Goal: Information Seeking & Learning: Learn about a topic

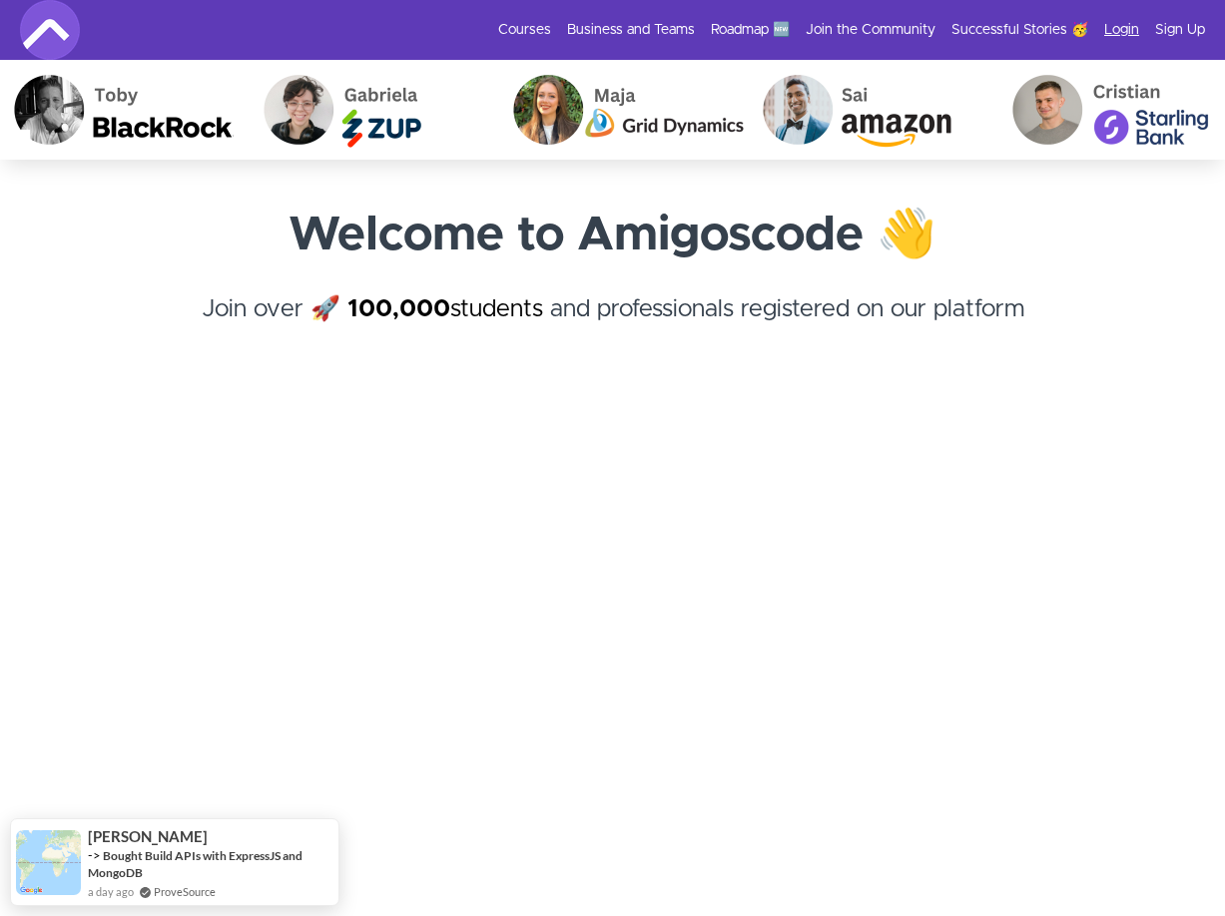
click at [1113, 37] on link "Login" at bounding box center [1121, 30] width 35 height 20
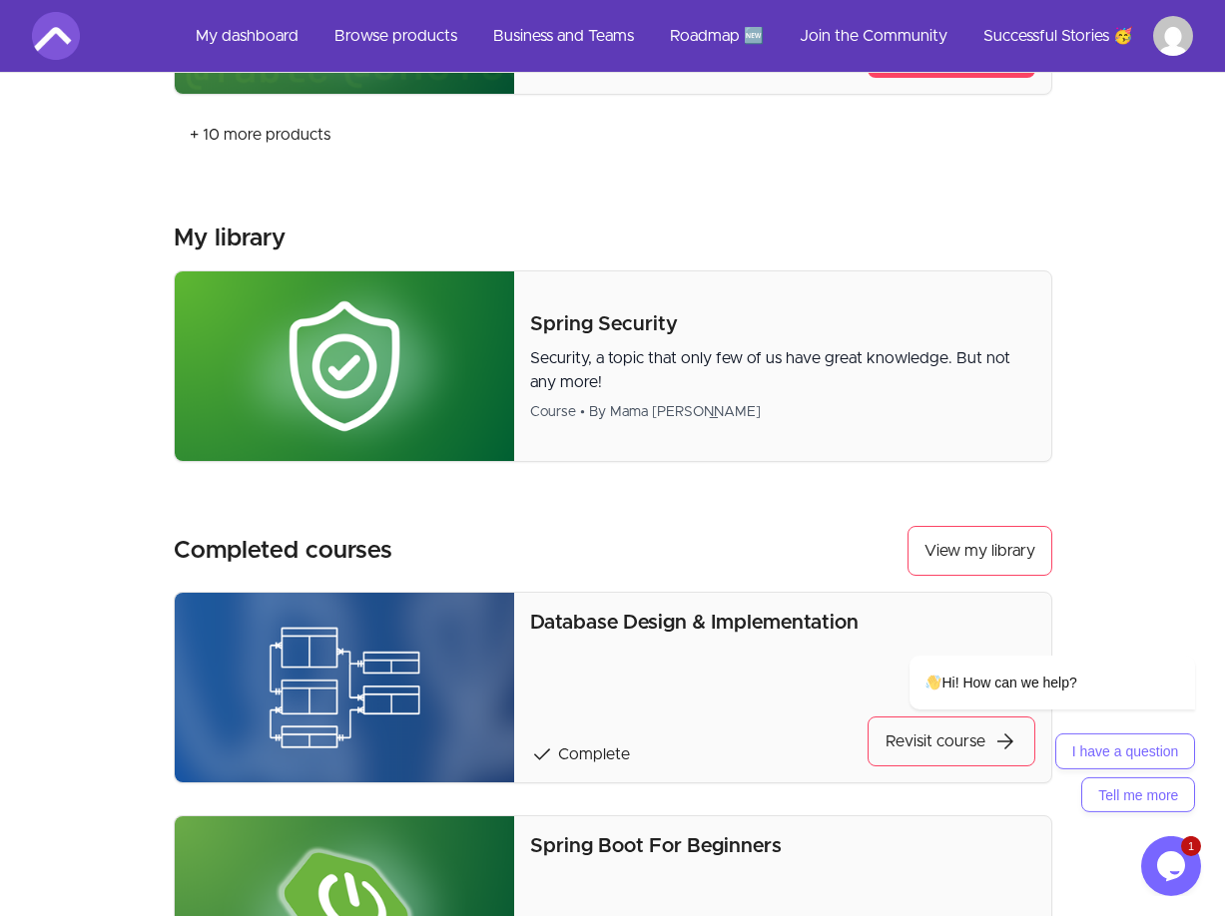
scroll to position [1018, 0]
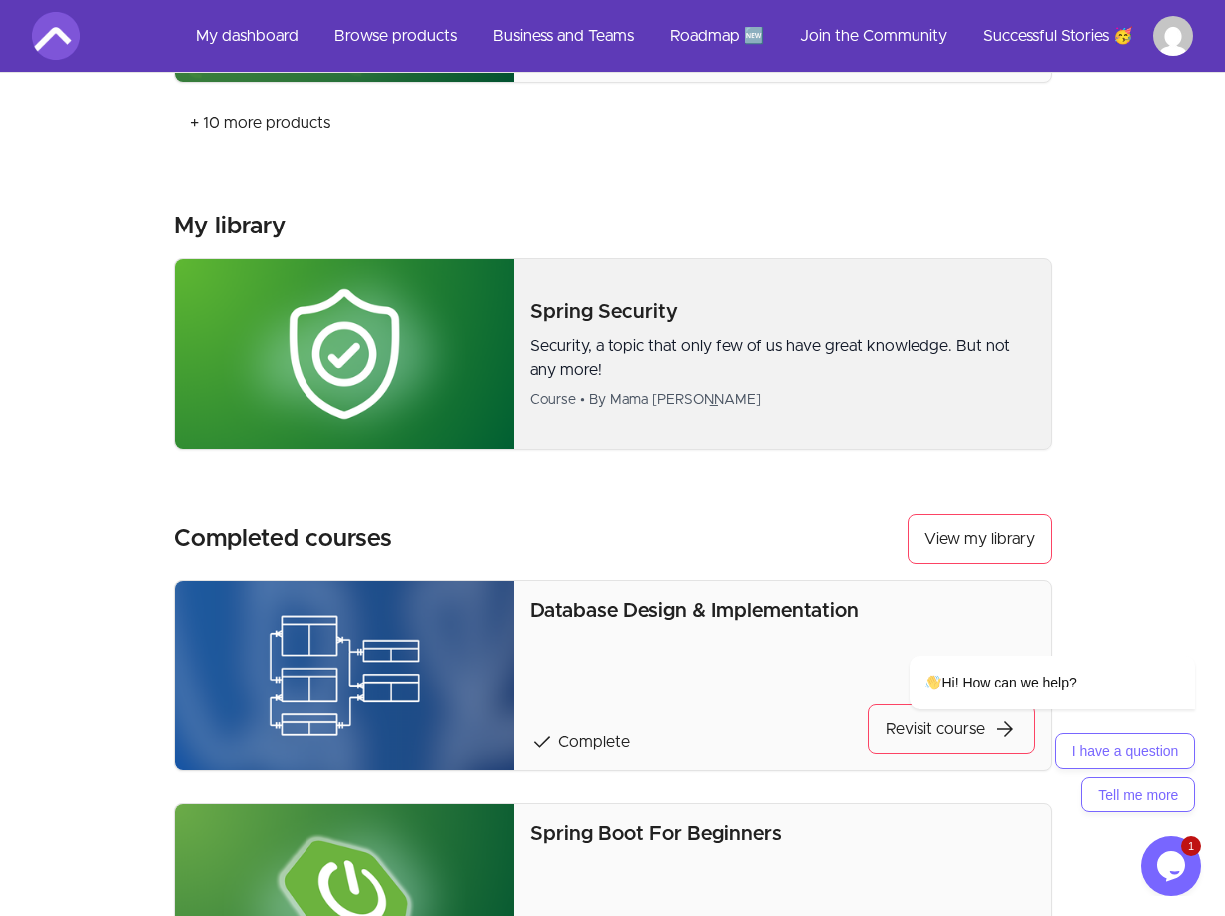
click at [629, 357] on p "Security, a topic that only few of us have great knowledge. But not any more!" at bounding box center [782, 358] width 504 height 48
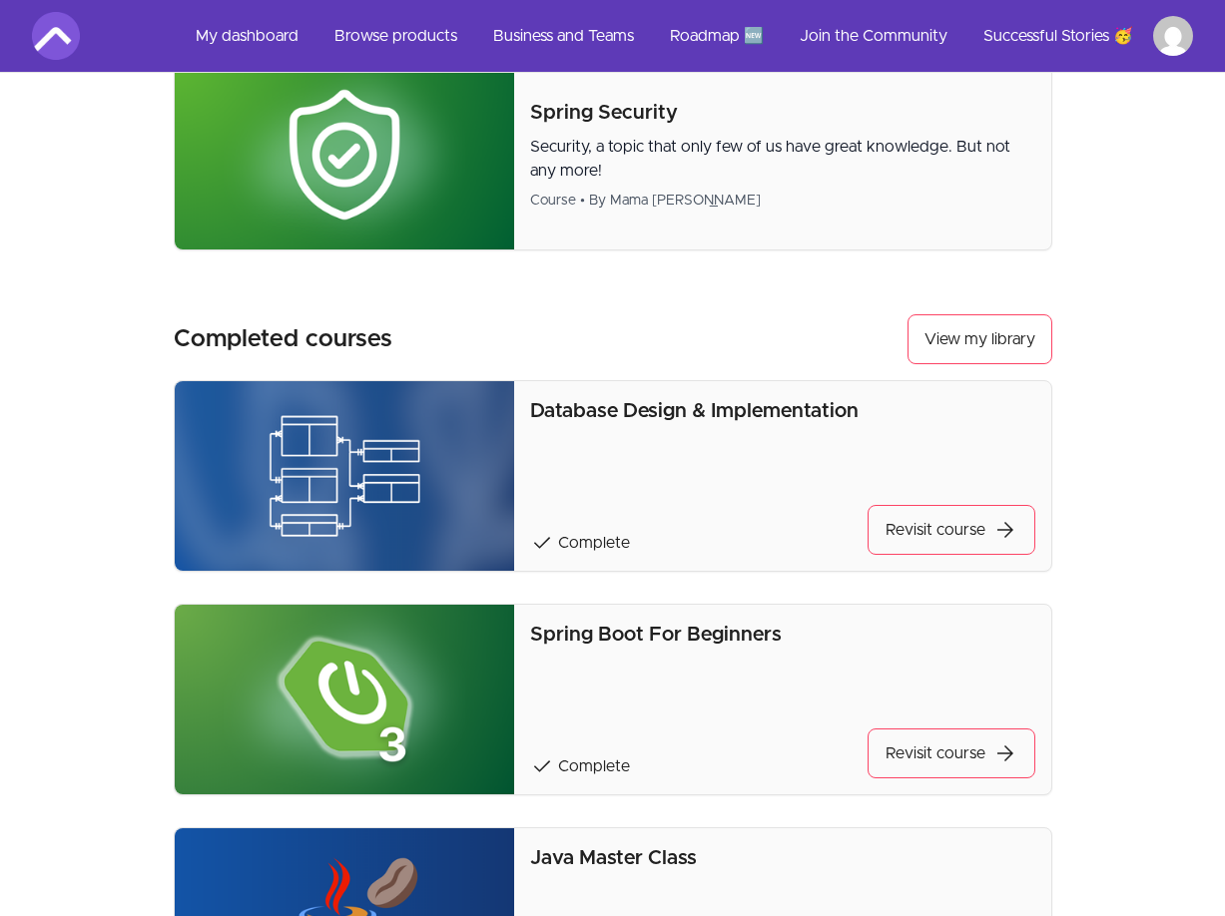
scroll to position [1222, 0]
